Goal: Transaction & Acquisition: Purchase product/service

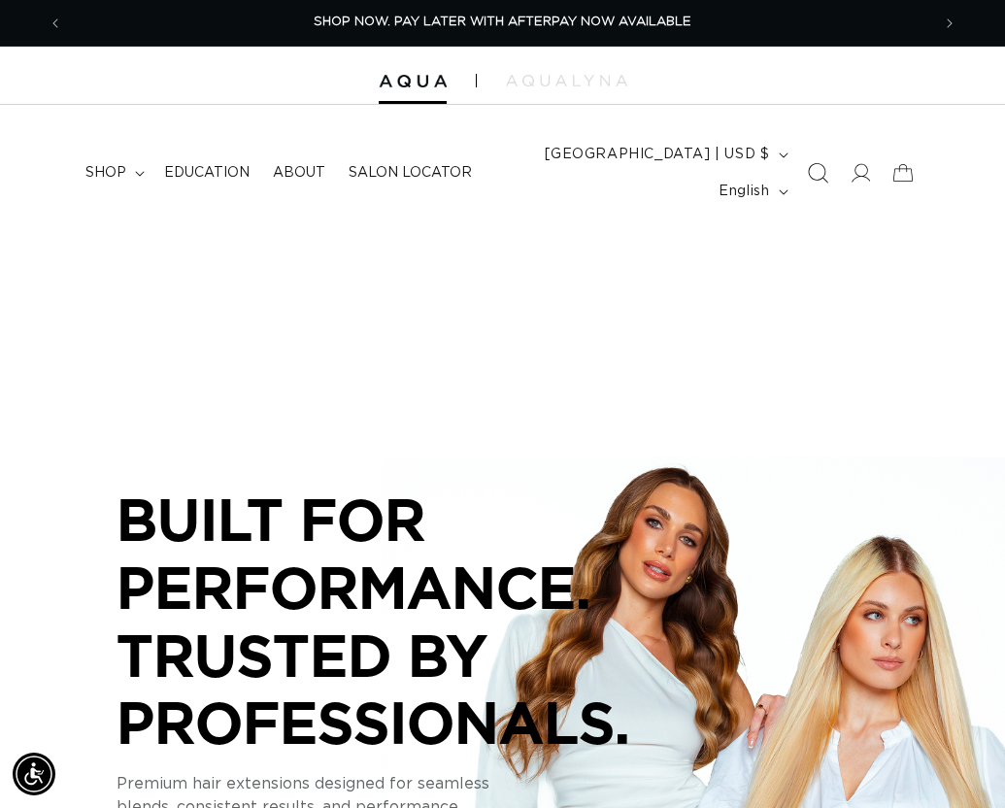
click at [824, 167] on icon "Search" at bounding box center [817, 173] width 20 height 20
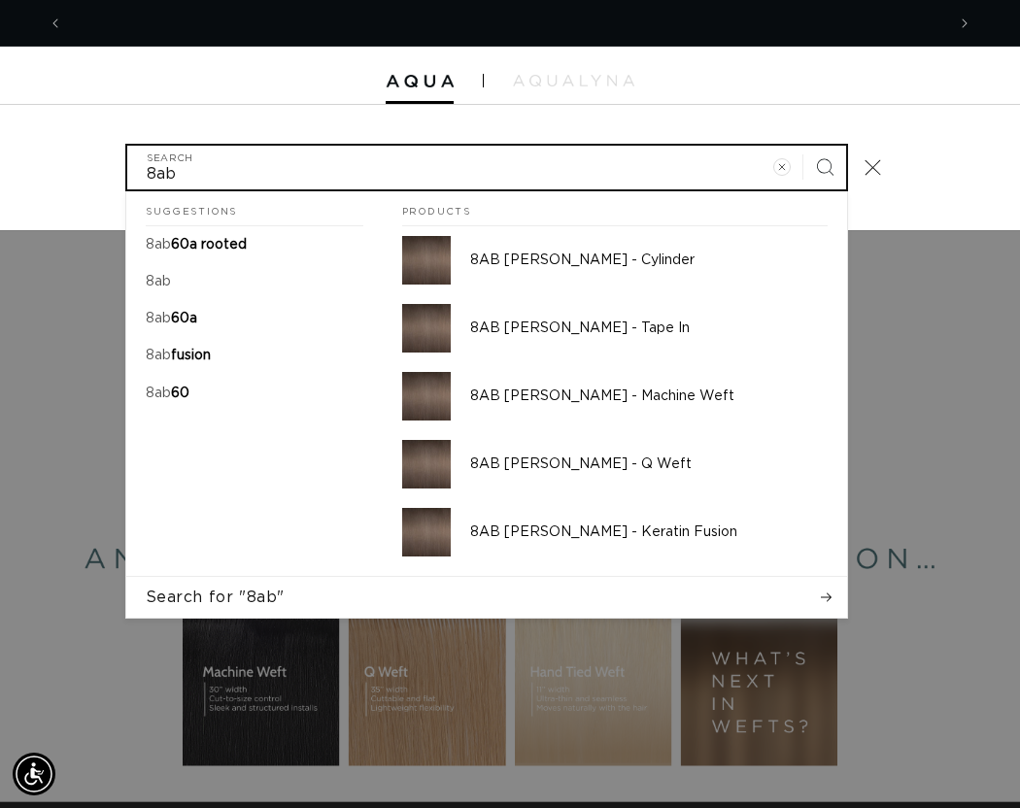
scroll to position [0, 1764]
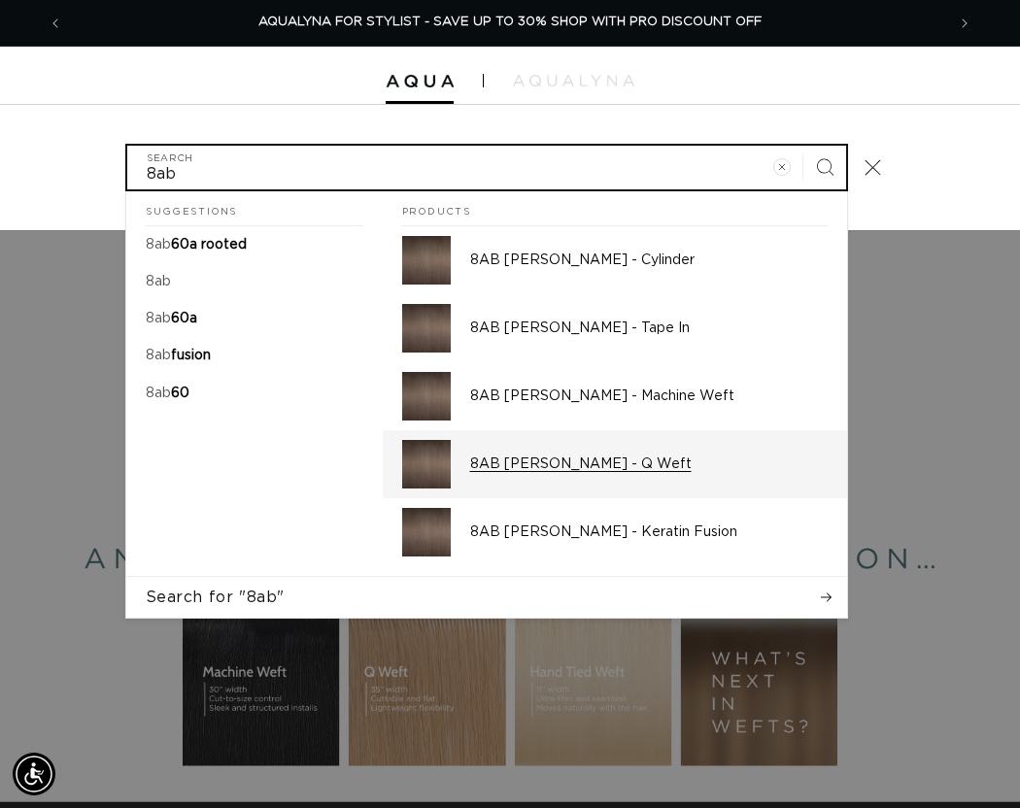
type input "8ab"
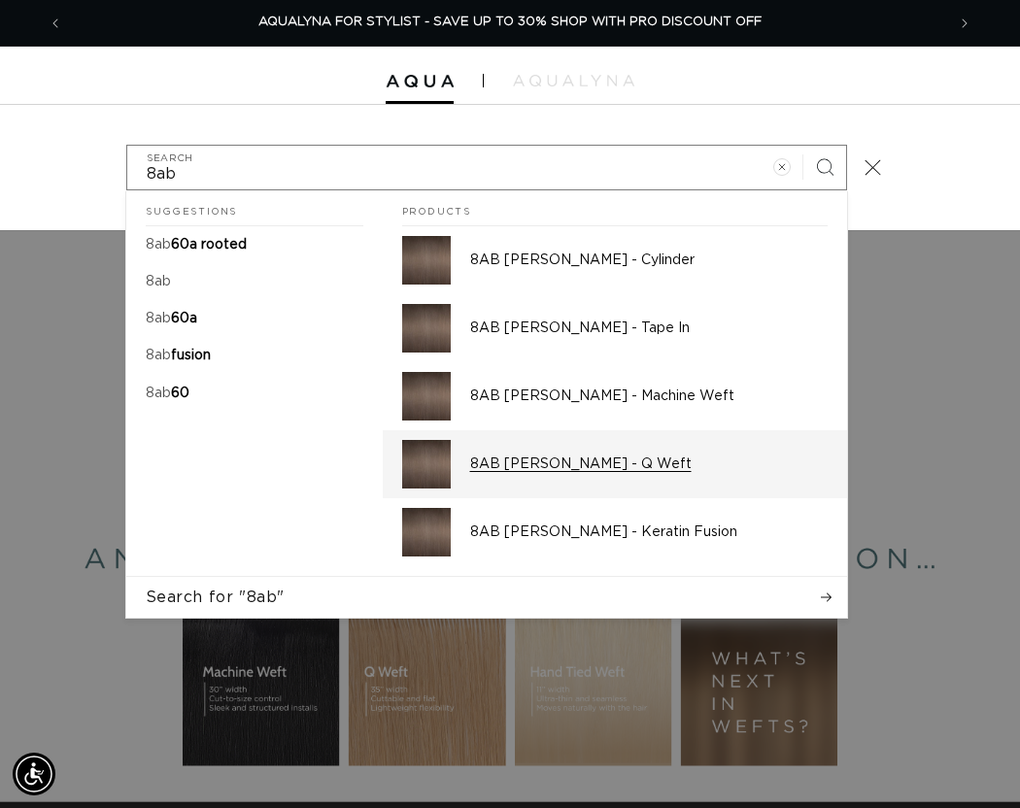
click at [587, 469] on p "8AB Ash Brown - Q Weft" at bounding box center [648, 464] width 357 height 17
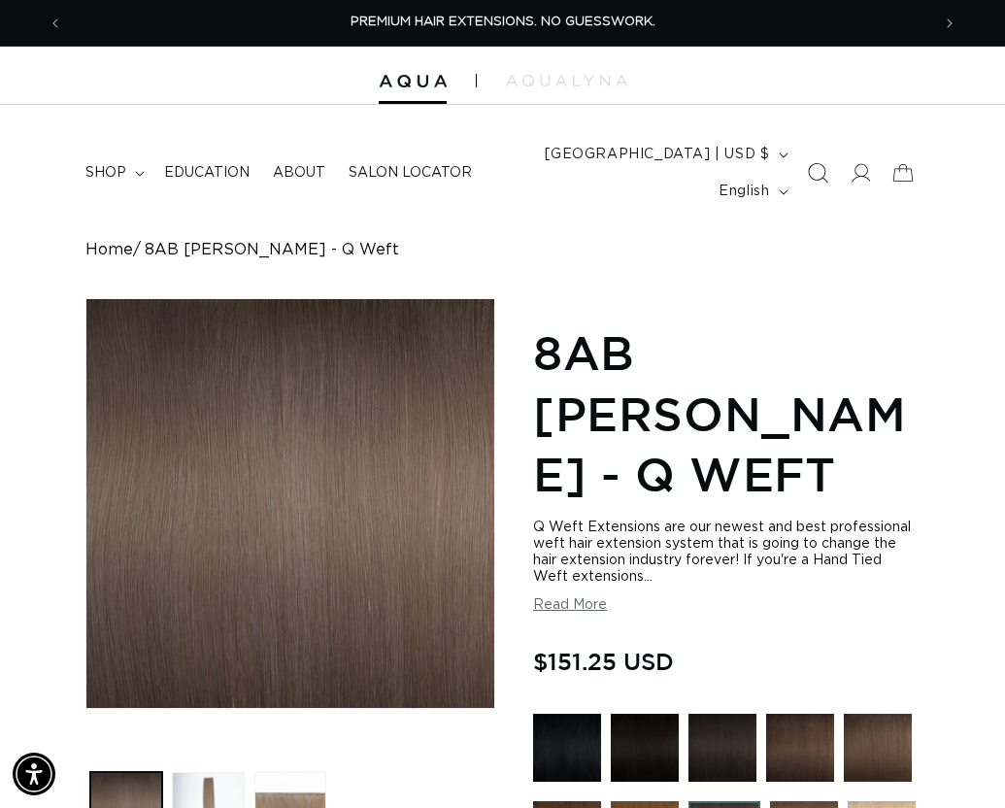
click at [816, 176] on icon "Search" at bounding box center [817, 173] width 20 height 20
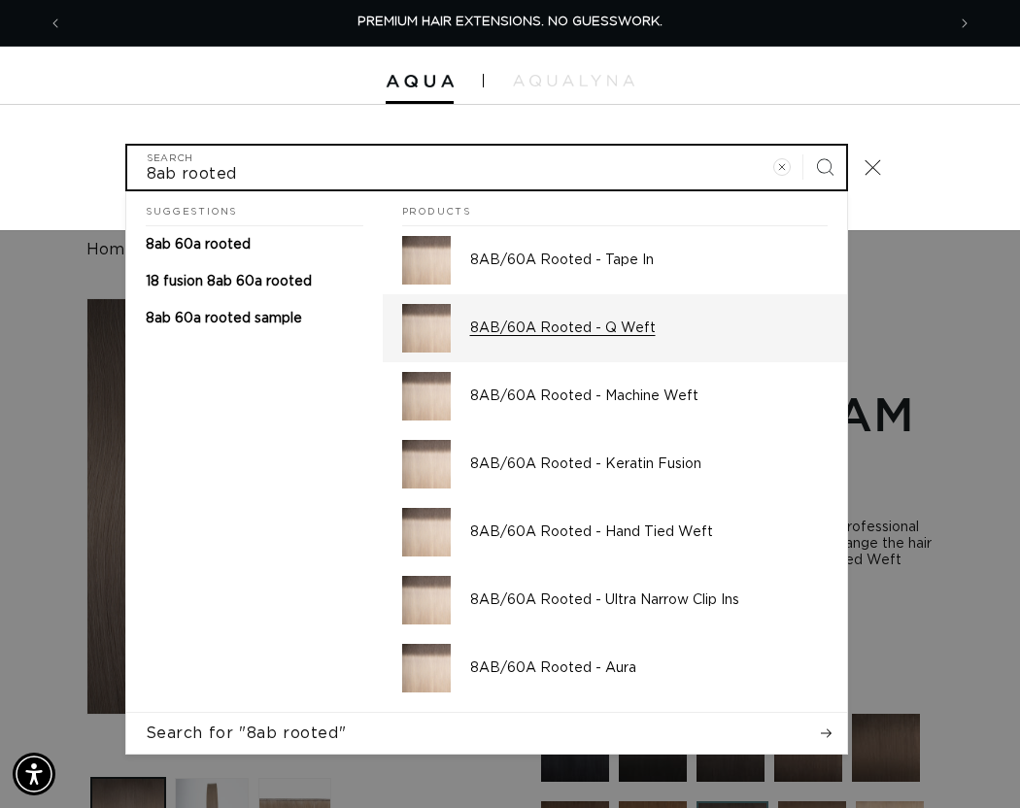
type input "8ab rooted"
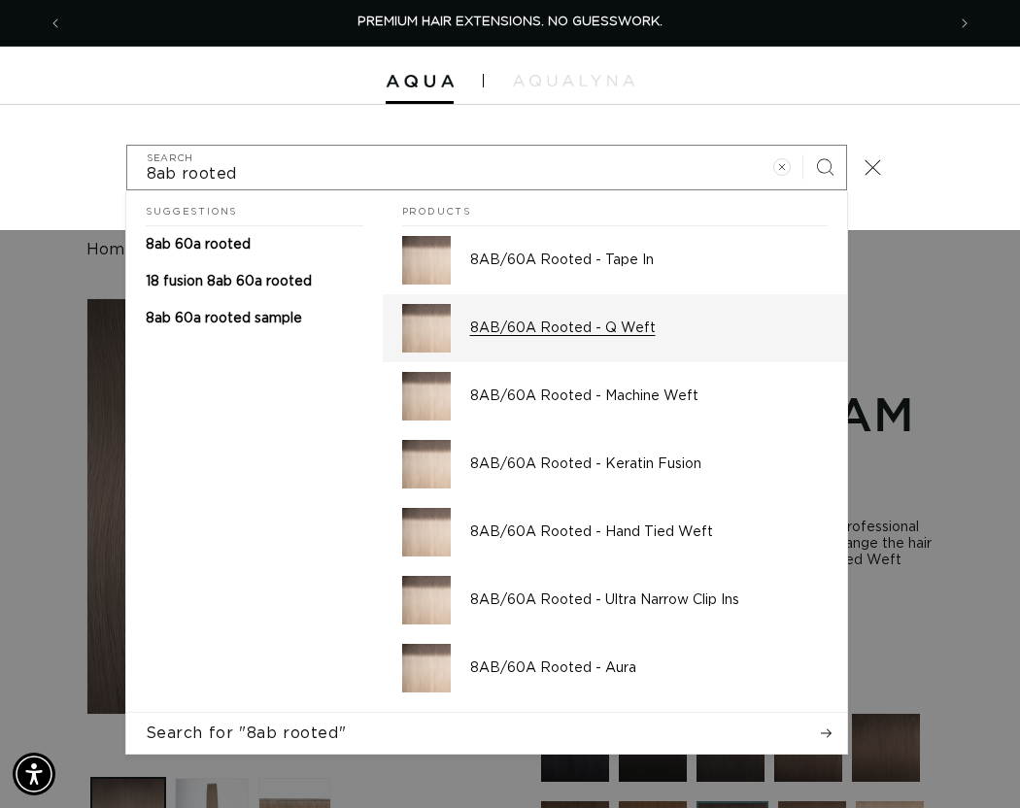
click at [576, 326] on p "8AB/60A Rooted - Q Weft" at bounding box center [648, 328] width 357 height 17
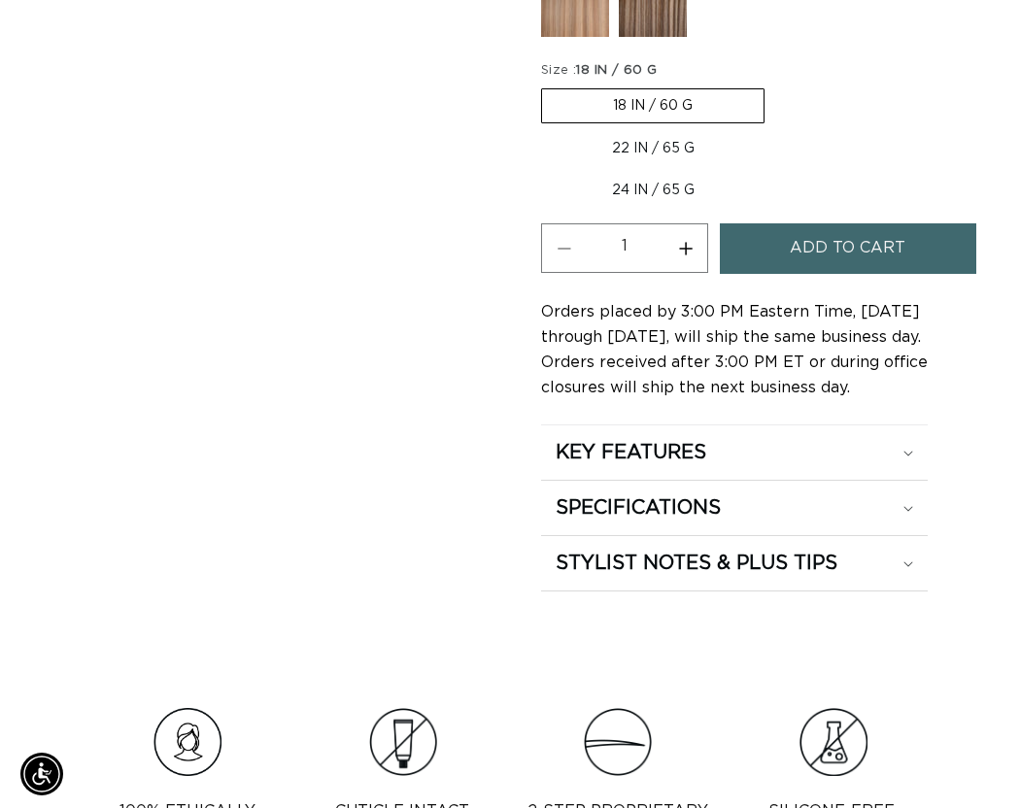
scroll to position [0, 867]
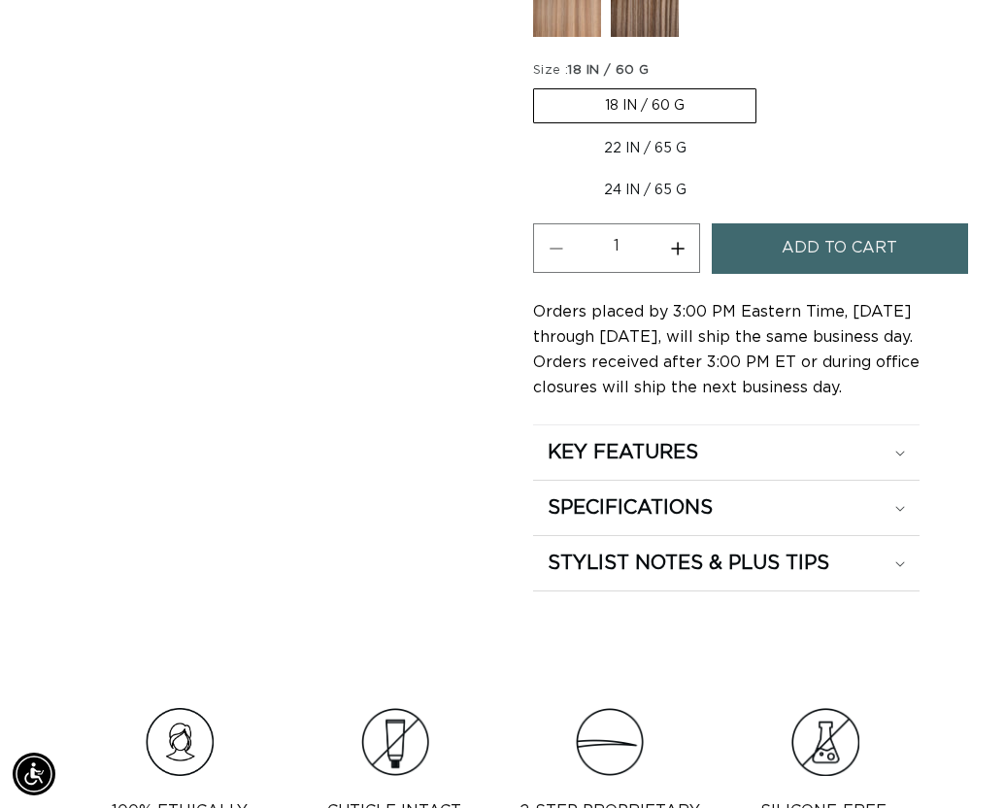
click at [642, 195] on label "24 IN / 65 G Variant sold out or unavailable" at bounding box center [645, 190] width 224 height 33
click at [767, 129] on input "24 IN / 65 G Variant sold out or unavailable" at bounding box center [767, 128] width 1 height 1
radio input "true"
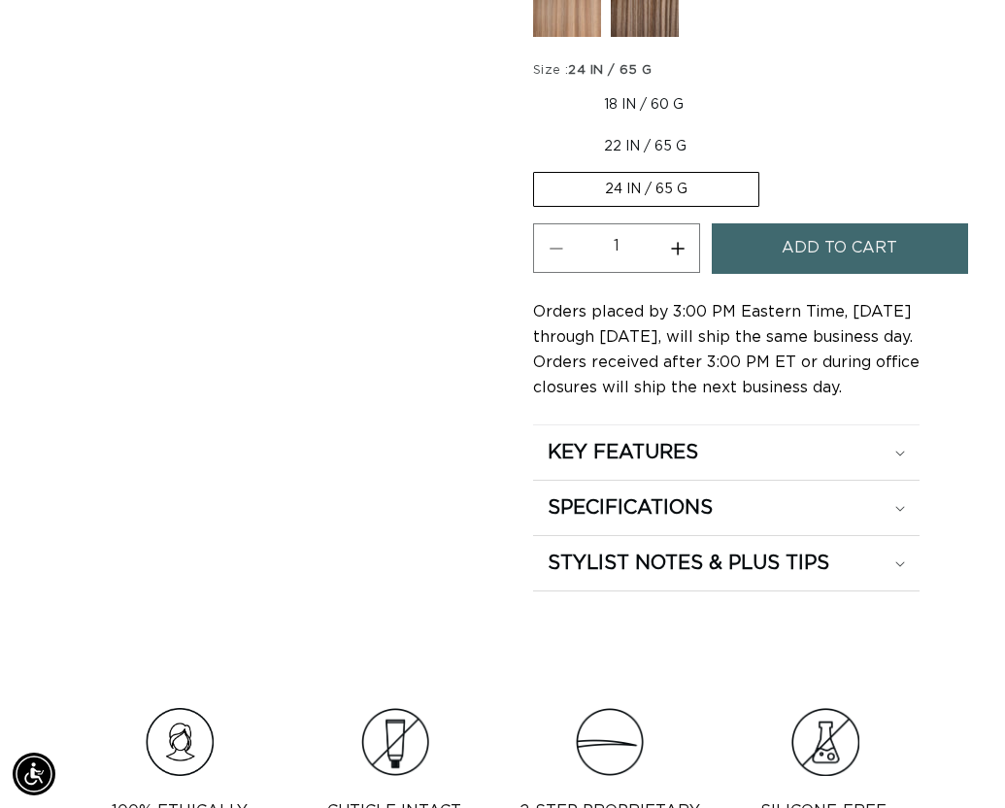
click at [676, 244] on button "Increase quantity for 8AB/60A Rooted - Q Weft" at bounding box center [678, 248] width 44 height 50
type input "2"
click at [802, 257] on span "Add to cart" at bounding box center [840, 248] width 116 height 50
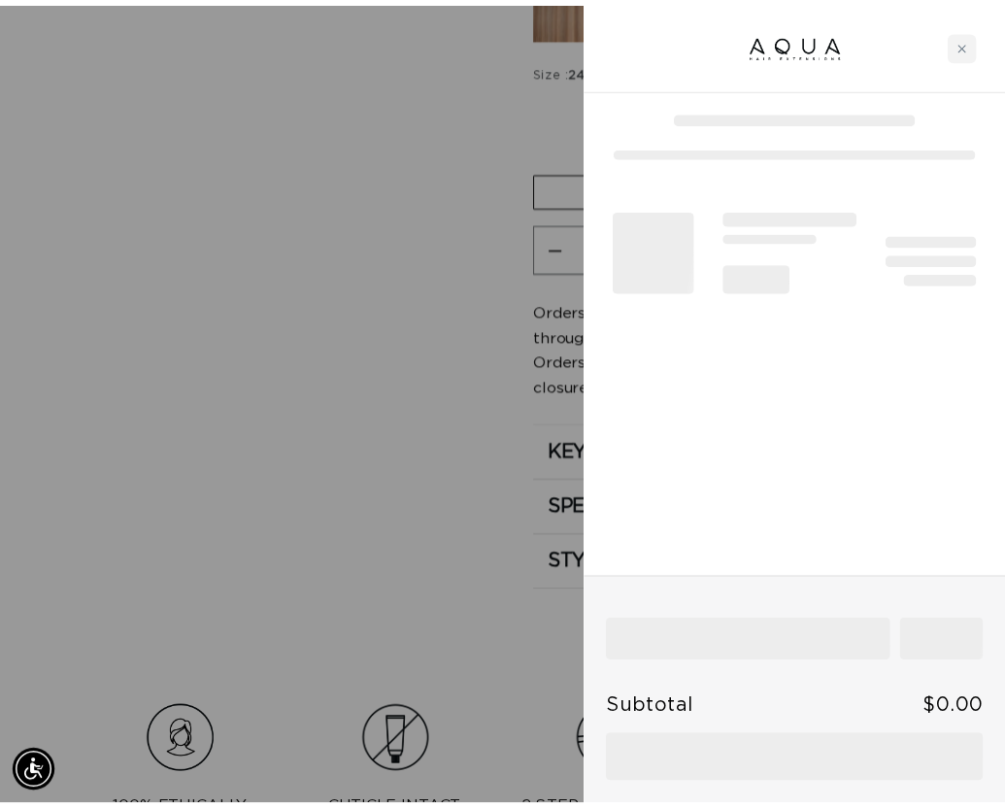
scroll to position [0, 1764]
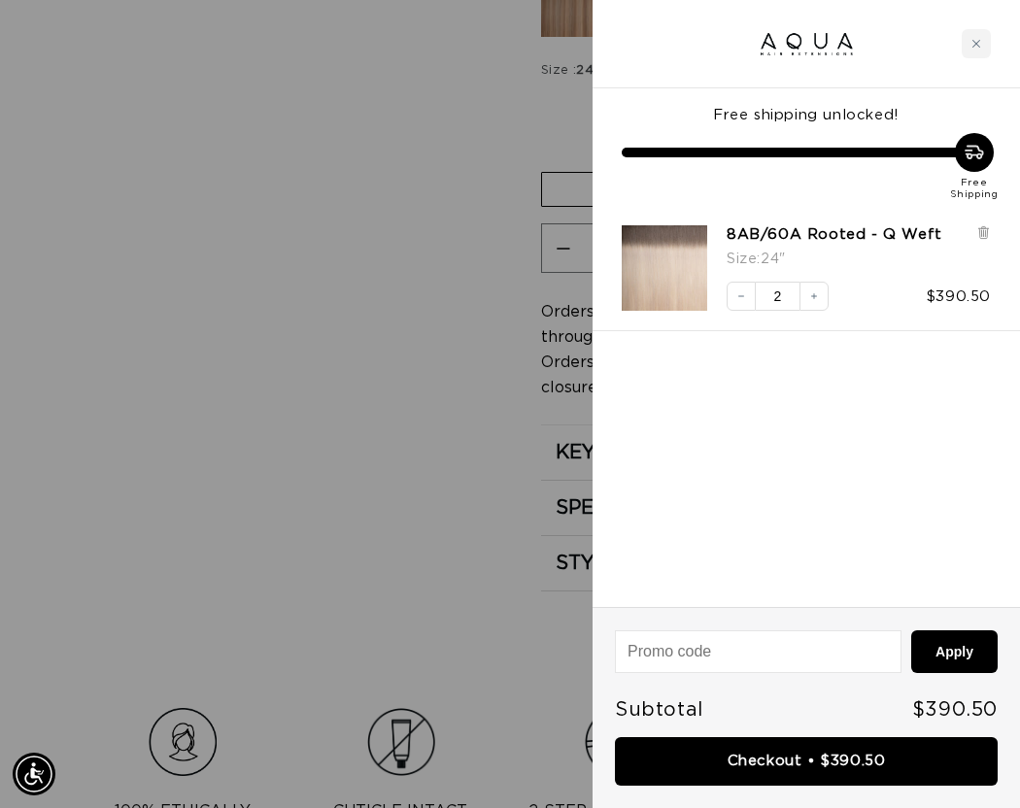
click at [318, 264] on div at bounding box center [510, 404] width 1020 height 808
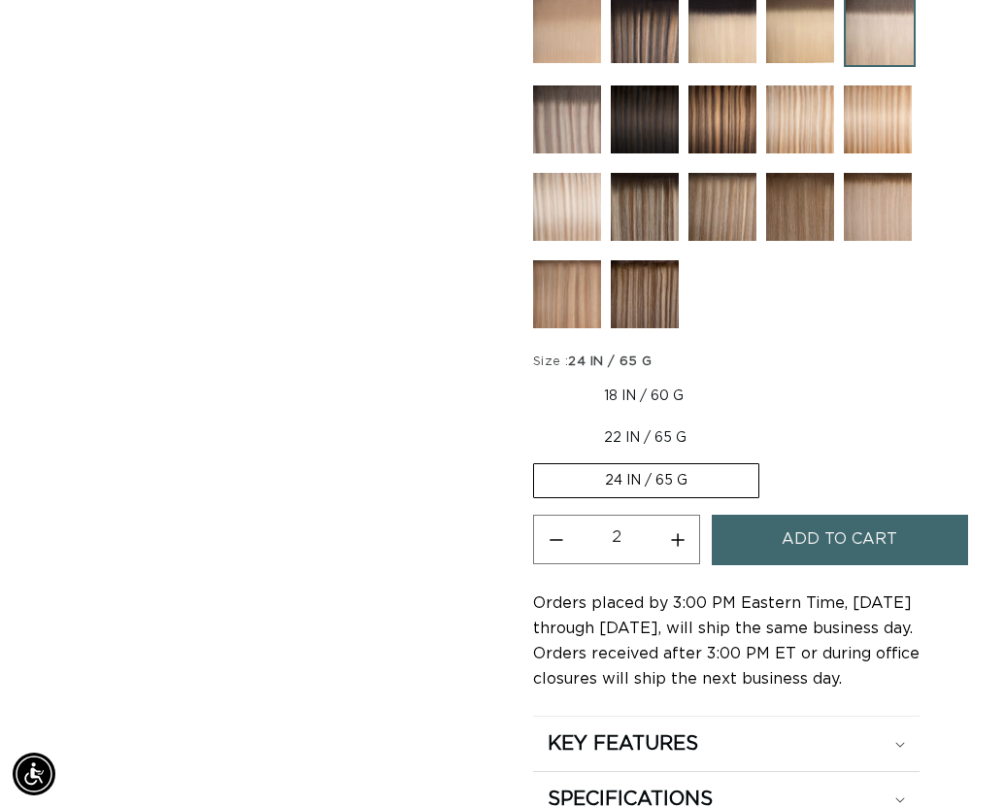
scroll to position [0, 0]
